Goal: Book appointment/travel/reservation

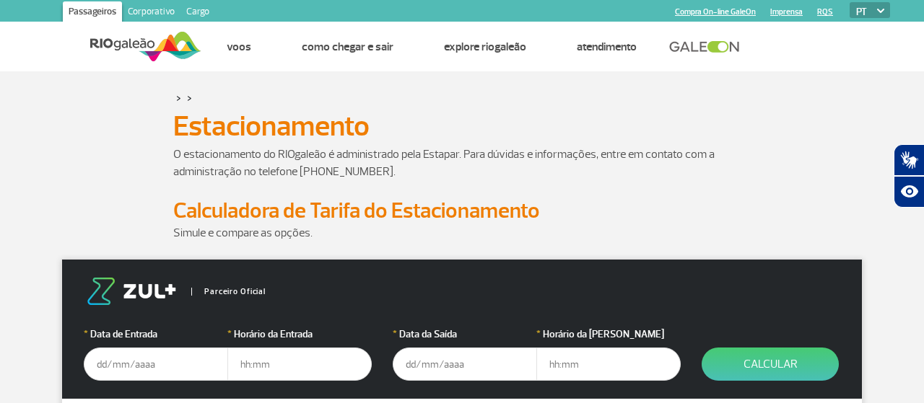
click at [128, 368] on input "text" at bounding box center [156, 364] width 144 height 33
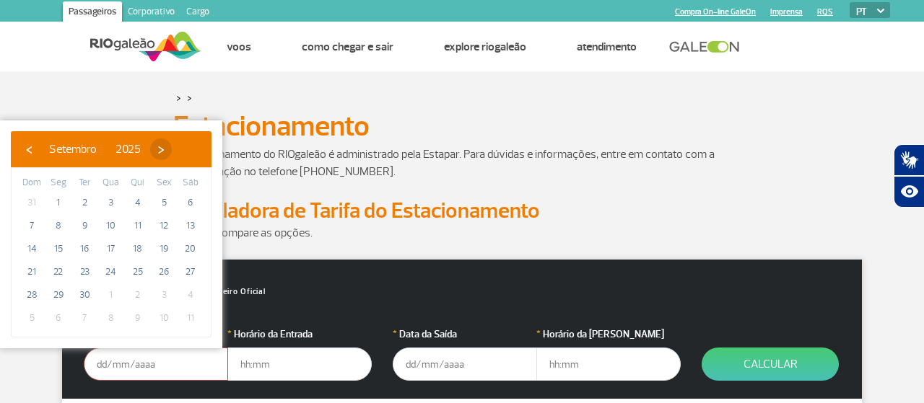
click at [172, 149] on span "›" at bounding box center [161, 150] width 22 height 22
drag, startPoint x: 174, startPoint y: 243, endPoint x: 162, endPoint y: 250, distance: 14.2
click at [162, 250] on span "17" at bounding box center [163, 248] width 23 height 23
type input "[DATE]"
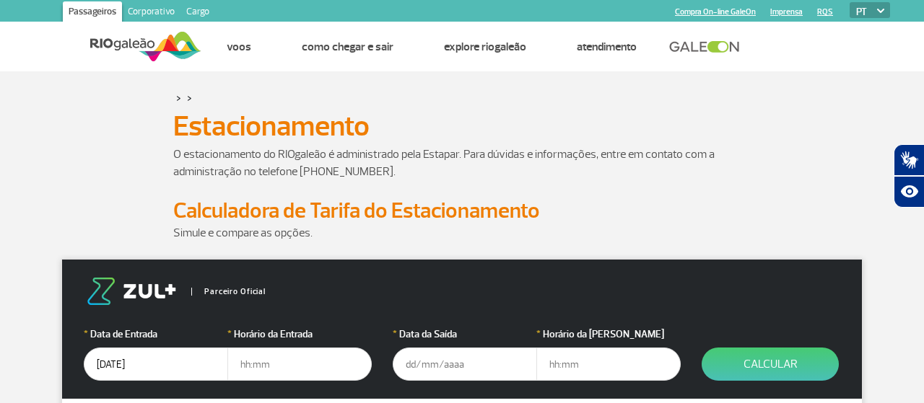
click at [265, 364] on input "text" at bounding box center [299, 364] width 144 height 33
click at [271, 372] on input "text" at bounding box center [299, 364] width 144 height 33
click at [240, 364] on input "18:00" at bounding box center [299, 364] width 144 height 33
type input "16:00"
type input "[DATE]"
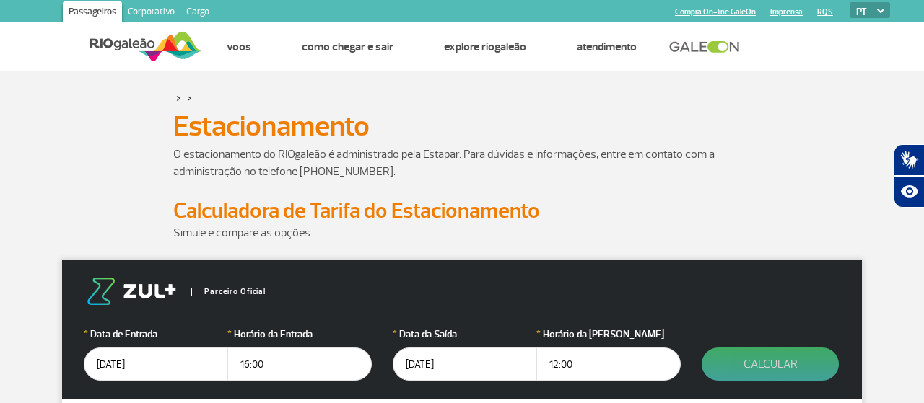
type input "12:00"
click at [785, 364] on button "Calcular" at bounding box center [769, 364] width 137 height 33
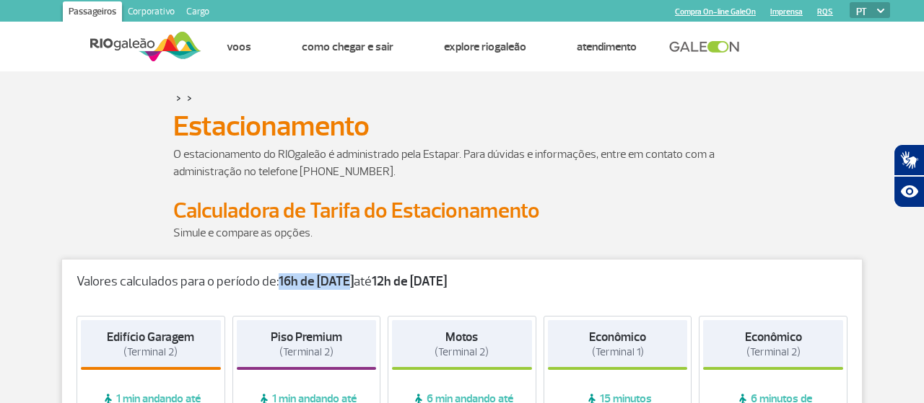
drag, startPoint x: 276, startPoint y: 278, endPoint x: 347, endPoint y: 278, distance: 70.7
click at [347, 278] on strong "16h de [DATE]" at bounding box center [316, 282] width 75 height 17
drag, startPoint x: 387, startPoint y: 280, endPoint x: 489, endPoint y: 282, distance: 102.5
click at [489, 282] on p "Valores calculados para o período de: 16h de [DATE] até 12h de [DATE]" at bounding box center [461, 282] width 771 height 16
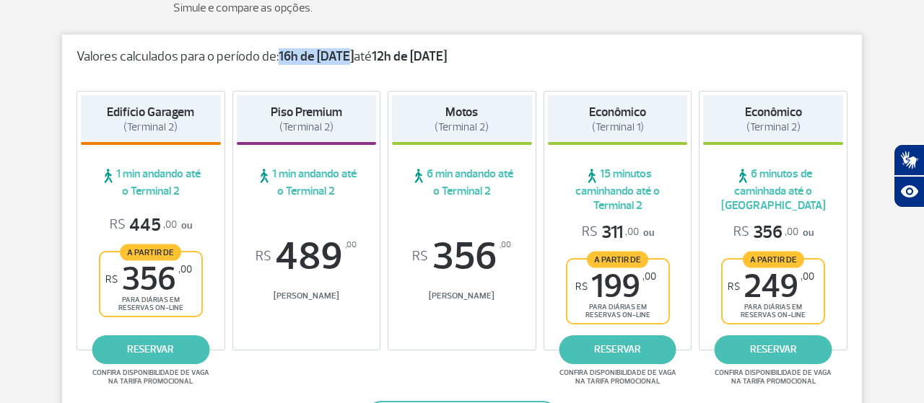
scroll to position [300, 0]
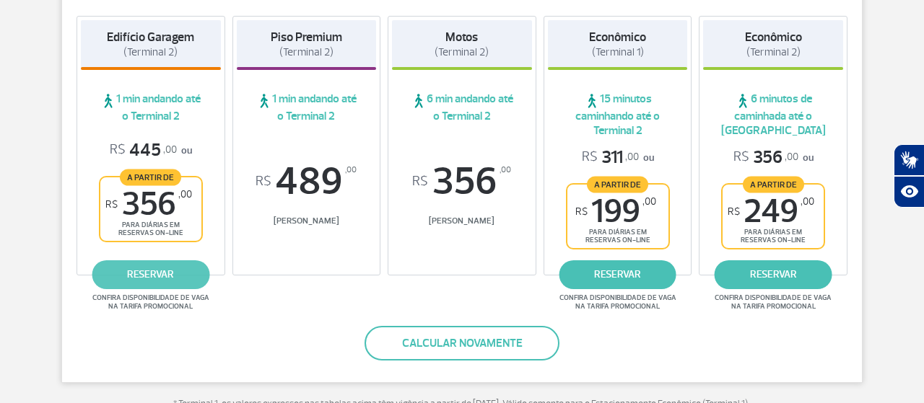
click at [185, 282] on link "reservar" at bounding box center [151, 275] width 118 height 29
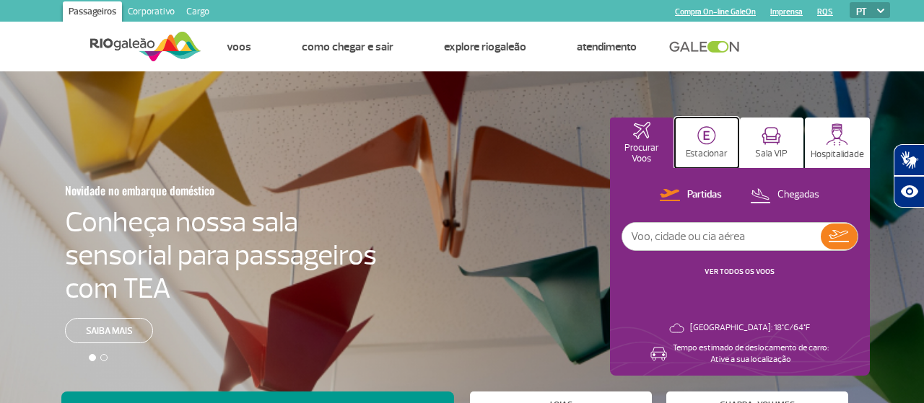
click at [711, 143] on img at bounding box center [706, 135] width 19 height 19
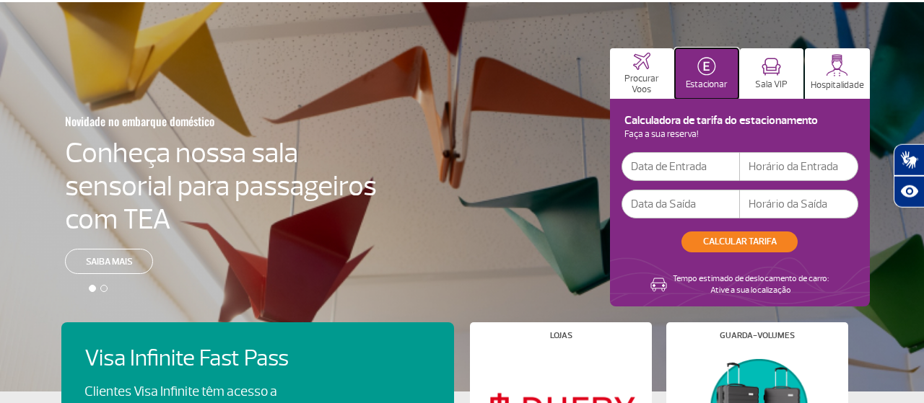
scroll to position [1, 0]
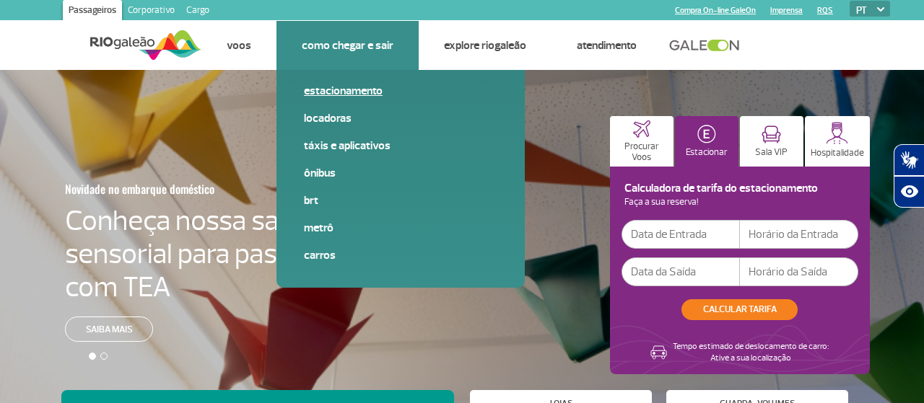
click at [350, 89] on link "Estacionamento" at bounding box center [400, 91] width 193 height 16
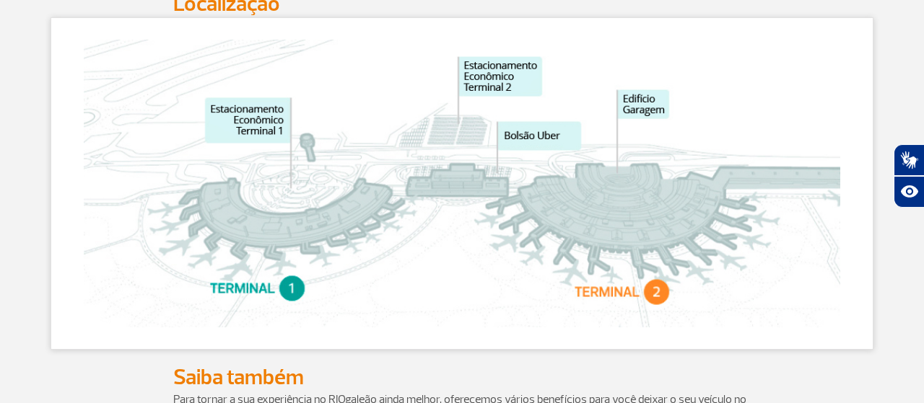
scroll to position [976, 0]
